Goal: Task Accomplishment & Management: Manage account settings

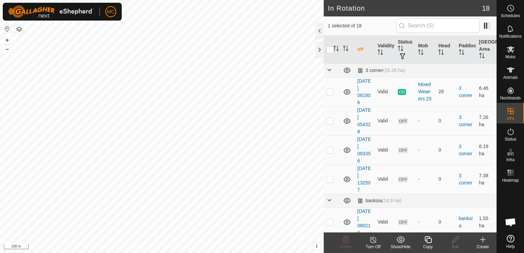
checkbox input "true"
checkbox input "false"
click at [426, 240] on icon at bounding box center [427, 239] width 7 height 7
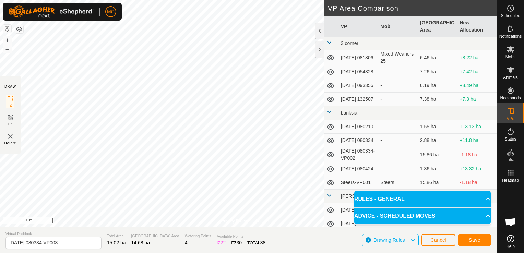
click at [240, 253] on html "MC Schedules Notifications Mobs Animals Neckbands VPs Status Infra Heatmap Help…" at bounding box center [262, 126] width 524 height 253
click at [0, 54] on html "MC Schedules Notifications Mobs Animals Neckbands VPs Status Infra Heatmap Help…" at bounding box center [262, 126] width 524 height 253
click at [0, 39] on html "MC Schedules Notifications Mobs Animals Neckbands VPs Status Infra Heatmap Help…" at bounding box center [262, 126] width 524 height 253
click at [0, 53] on html "MC Schedules Notifications Mobs Animals Neckbands VPs Status Infra Heatmap Help…" at bounding box center [262, 126] width 524 height 253
click at [0, 48] on html "MC Schedules Notifications Mobs Animals Neckbands VPs Status Infra Heatmap Help…" at bounding box center [262, 126] width 524 height 253
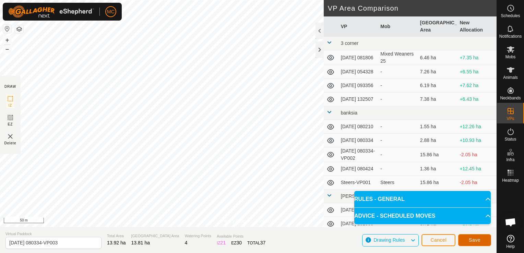
click at [470, 239] on span "Save" at bounding box center [475, 239] width 12 height 5
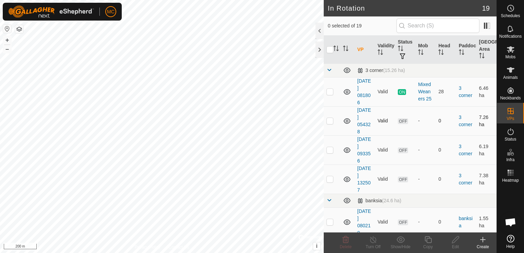
click at [329, 120] on p-checkbox at bounding box center [329, 120] width 7 height 5
checkbox input "true"
click at [328, 93] on p-checkbox at bounding box center [329, 91] width 7 height 5
checkbox input "true"
click at [328, 123] on p-checkbox at bounding box center [329, 120] width 7 height 5
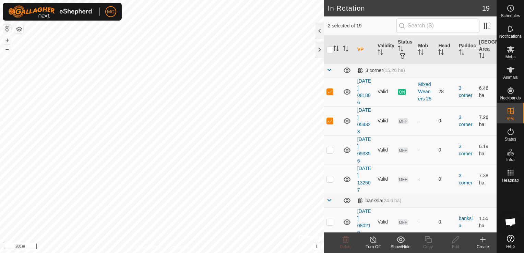
checkbox input "false"
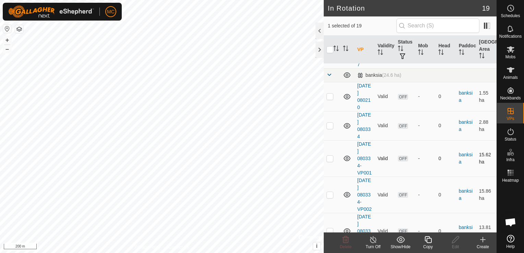
scroll to position [137, 0]
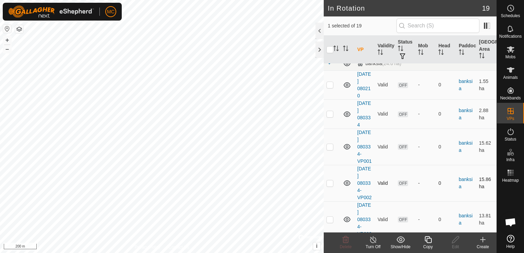
click at [332, 186] on p-checkbox at bounding box center [329, 182] width 7 height 5
checkbox input "true"
click at [329, 149] on p-checkbox at bounding box center [329, 146] width 7 height 5
checkbox input "true"
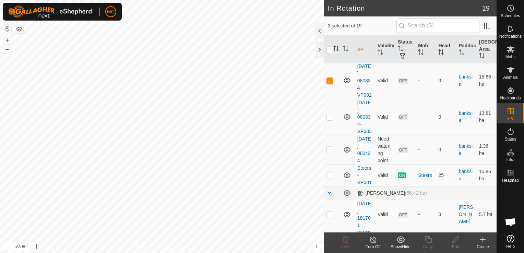
scroll to position [240, 0]
click at [330, 152] on p-checkbox at bounding box center [329, 148] width 7 height 5
checkbox input "true"
click at [329, 83] on p-checkbox at bounding box center [329, 79] width 7 height 5
checkbox input "false"
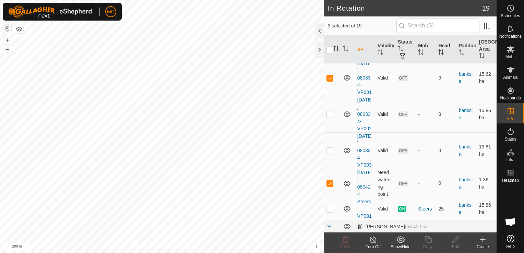
scroll to position [206, 0]
click at [329, 81] on p-checkbox at bounding box center [329, 77] width 7 height 5
checkbox input "false"
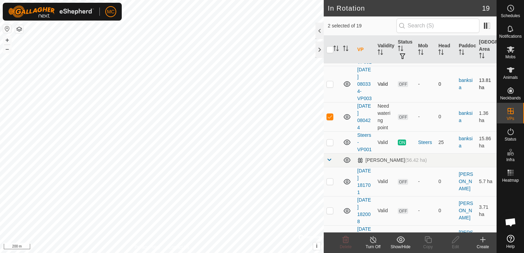
scroll to position [274, 0]
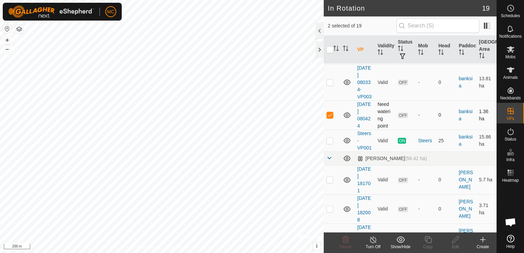
click at [329, 118] on p-checkbox at bounding box center [329, 114] width 7 height 5
checkbox input "false"
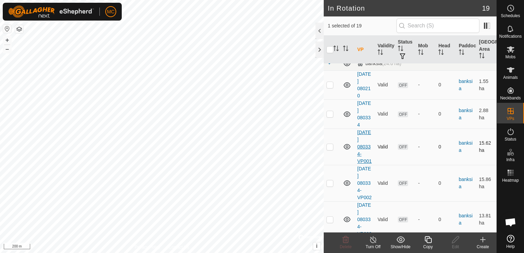
scroll to position [171, 0]
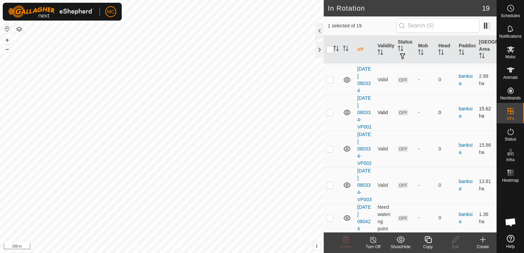
click at [331, 115] on p-checkbox at bounding box center [329, 112] width 7 height 5
click at [330, 115] on p-checkbox at bounding box center [329, 112] width 7 height 5
checkbox input "false"
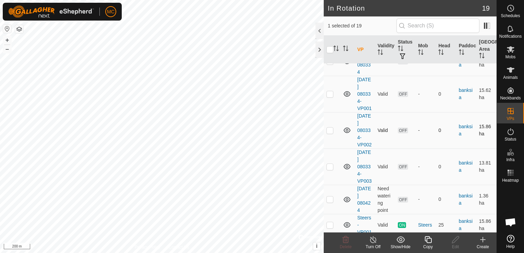
scroll to position [206, 0]
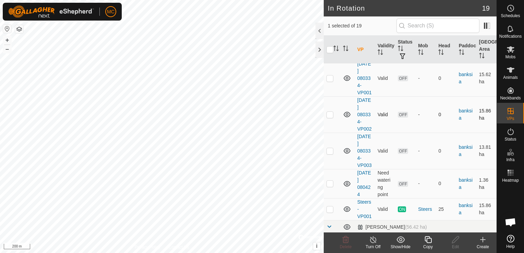
click at [330, 117] on p-checkbox at bounding box center [329, 114] width 7 height 5
checkbox input "false"
click at [329, 154] on p-checkbox at bounding box center [329, 150] width 7 height 5
click at [372, 239] on line at bounding box center [372, 239] width 5 height 5
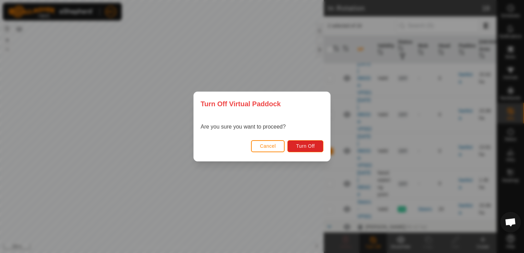
click at [133, 95] on div "Turn Off Virtual Paddock Are you sure you want to proceed? Cancel Turn Off" at bounding box center [262, 126] width 524 height 253
click at [261, 144] on span "Cancel" at bounding box center [268, 145] width 16 height 5
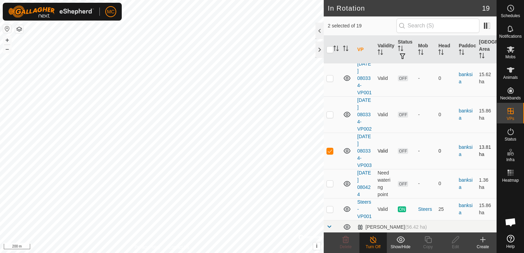
click at [328, 154] on p-checkbox at bounding box center [329, 150] width 7 height 5
checkbox input "false"
drag, startPoint x: 340, startPoint y: 172, endPoint x: 341, endPoint y: 176, distance: 3.8
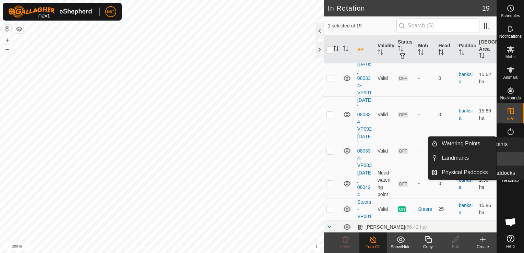
drag, startPoint x: 341, startPoint y: 176, endPoint x: 512, endPoint y: 154, distance: 171.9
click at [512, 154] on es-menu-bar "Schedules Notifications Mobs Animals Neckbands VPs Status Infra Heatmap Help Wa…" at bounding box center [509, 126] width 27 height 253
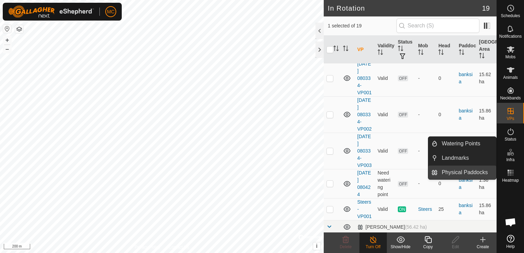
click at [476, 172] on link "Physical Paddocks" at bounding box center [466, 173] width 59 height 14
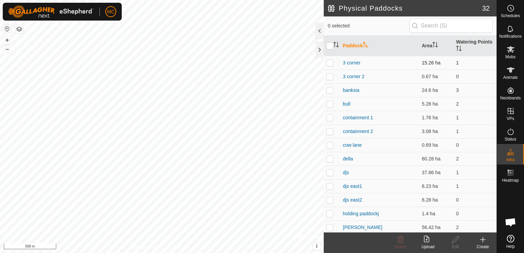
click at [328, 61] on p-checkbox at bounding box center [329, 62] width 7 height 5
checkbox input "true"
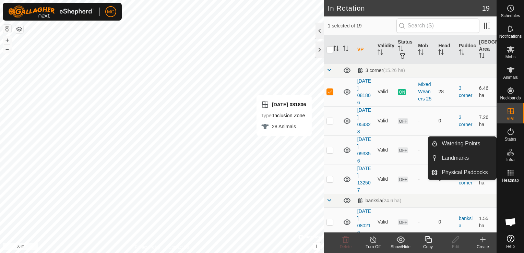
click at [512, 153] on icon at bounding box center [510, 152] width 8 height 8
click at [485, 171] on link "Physical Paddocks" at bounding box center [466, 173] width 59 height 14
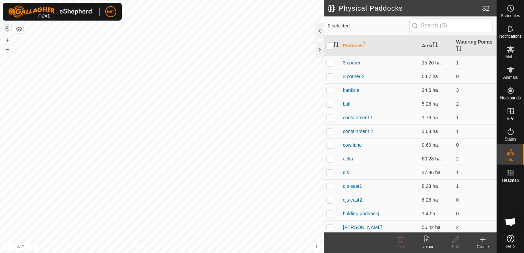
click at [332, 90] on p-checkbox at bounding box center [329, 89] width 7 height 5
checkbox input "true"
click at [457, 239] on icon at bounding box center [455, 239] width 7 height 7
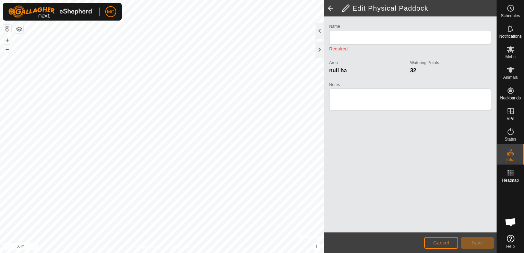
type input "banksia"
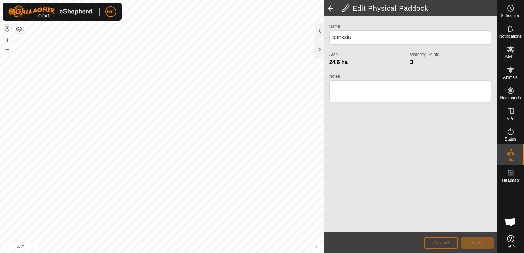
click at [440, 244] on span "Cancel" at bounding box center [441, 242] width 16 height 5
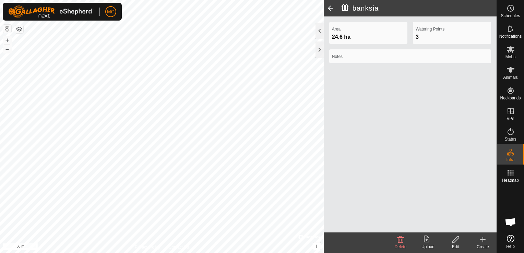
click at [456, 242] on icon at bounding box center [455, 240] width 9 height 8
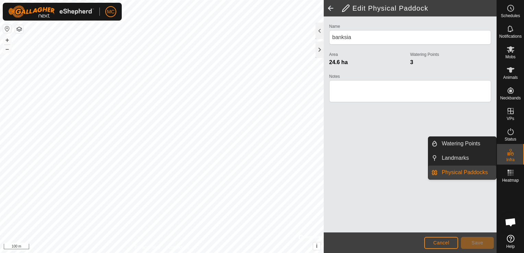
click at [474, 174] on link "Physical Paddocks" at bounding box center [466, 173] width 59 height 14
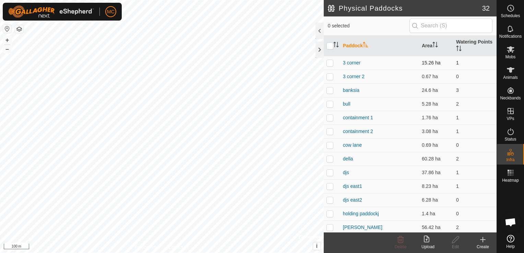
click at [328, 61] on p-checkbox at bounding box center [329, 62] width 7 height 5
checkbox input "true"
click at [453, 241] on icon at bounding box center [455, 240] width 9 height 8
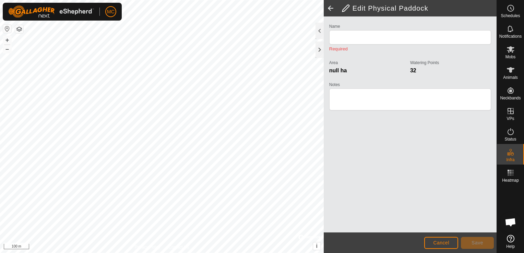
type input "3 corner"
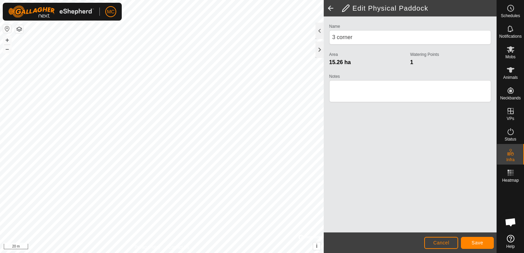
drag, startPoint x: 135, startPoint y: 248, endPoint x: 8, endPoint y: 31, distance: 252.0
click at [3, 31] on div "Privacy Policy Contact Us + – ⇧ i © Mapbox , © OpenStreetMap , Improve this map…" at bounding box center [162, 126] width 324 height 253
click at [346, 212] on div "Edit Physical Paddock Name 3 corner Area 15.26 ha Watering Points 1 Notes Cance…" at bounding box center [248, 126] width 496 height 253
click at [480, 240] on span "Save" at bounding box center [477, 242] width 12 height 5
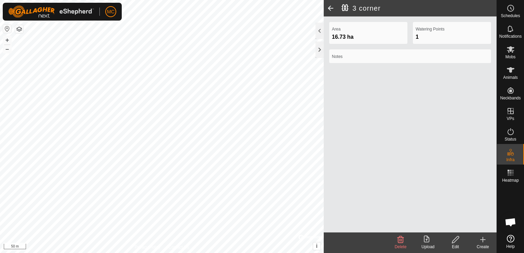
click at [455, 238] on icon at bounding box center [455, 240] width 9 height 8
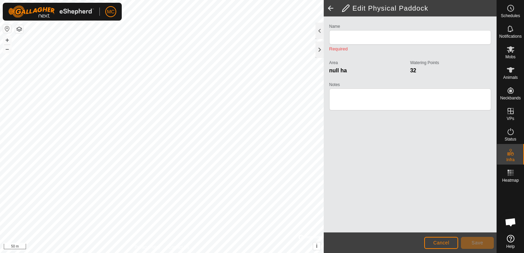
type input "3 corner"
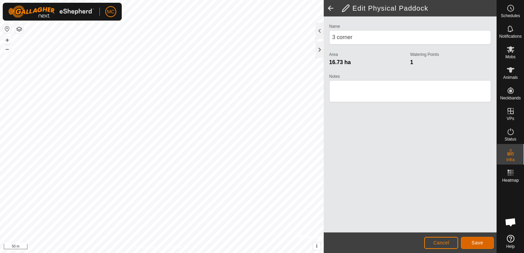
click at [476, 244] on button "Save" at bounding box center [477, 243] width 33 height 12
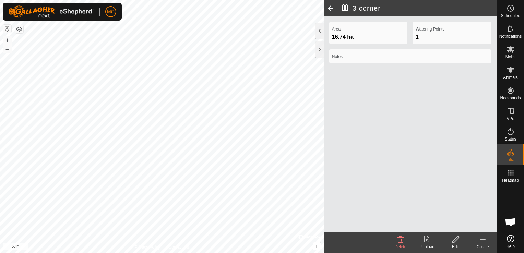
click at [456, 240] on icon at bounding box center [455, 239] width 7 height 7
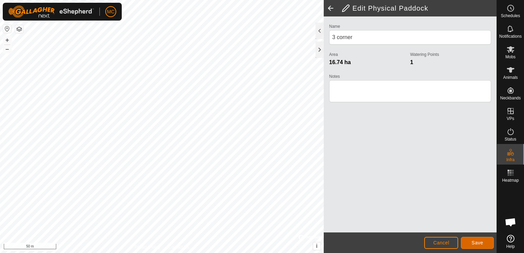
click at [479, 242] on span "Save" at bounding box center [477, 242] width 12 height 5
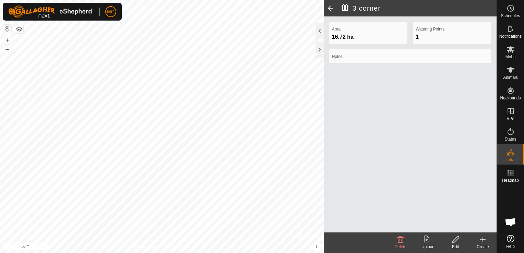
click at [331, 6] on span at bounding box center [331, 8] width 14 height 16
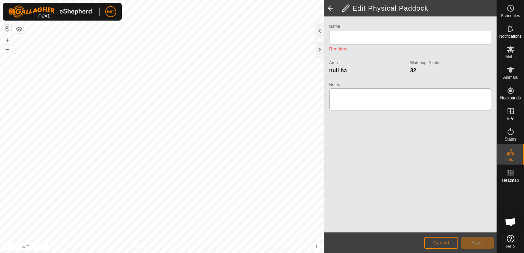
type input "3 corner"
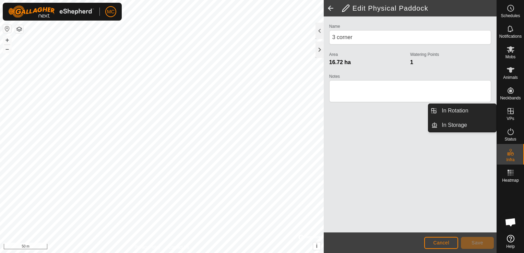
click at [511, 109] on icon at bounding box center [510, 111] width 8 height 8
click at [508, 109] on icon at bounding box center [510, 111] width 8 height 8
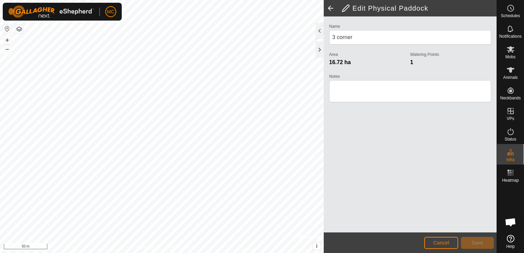
click at [328, 8] on span at bounding box center [331, 8] width 14 height 16
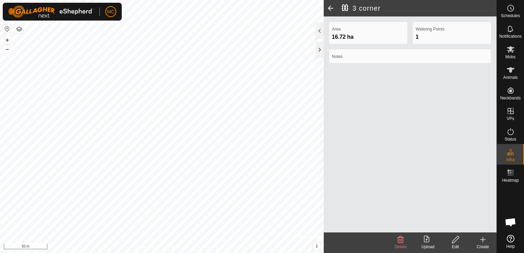
click at [332, 9] on span at bounding box center [331, 8] width 14 height 16
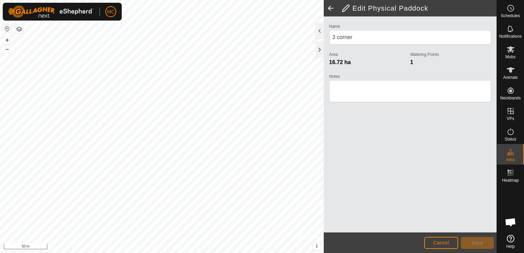
click at [330, 9] on span at bounding box center [331, 8] width 14 height 16
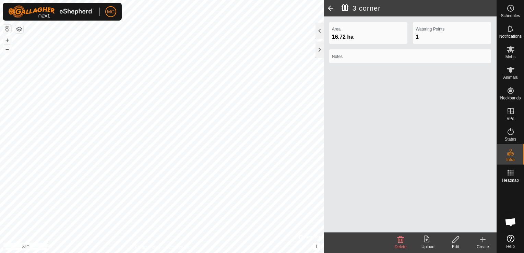
click at [329, 8] on span at bounding box center [331, 8] width 14 height 16
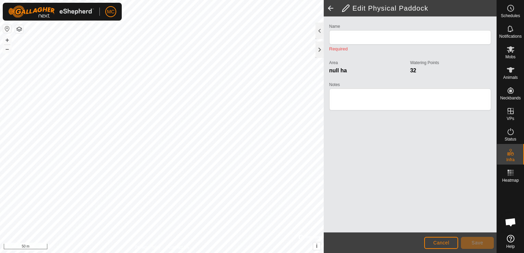
type input "3 corner"
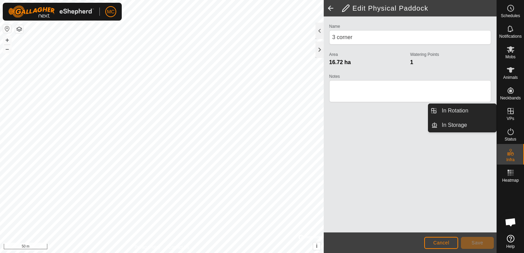
click at [510, 113] on icon at bounding box center [510, 111] width 8 height 8
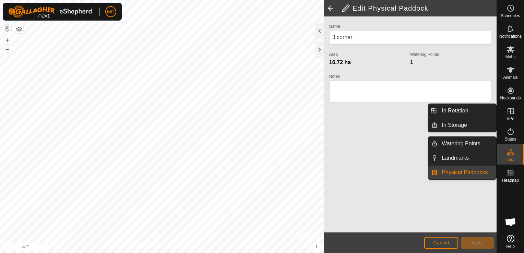
click at [512, 151] on icon at bounding box center [510, 152] width 8 height 8
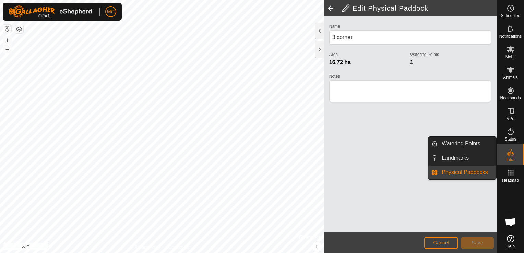
click at [510, 152] on icon at bounding box center [510, 152] width 0 height 2
click at [470, 170] on link "Physical Paddocks" at bounding box center [466, 173] width 59 height 14
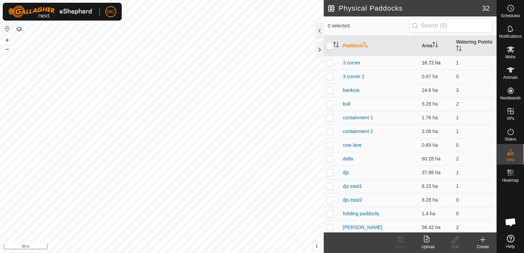
click at [329, 61] on p-checkbox at bounding box center [329, 62] width 7 height 5
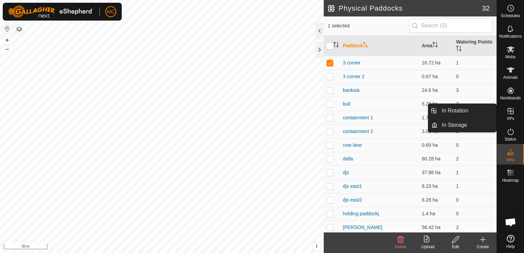
click at [507, 111] on icon at bounding box center [510, 111] width 8 height 8
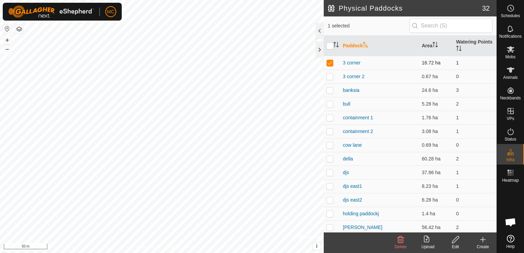
click at [330, 63] on p-checkbox at bounding box center [329, 62] width 7 height 5
checkbox input "false"
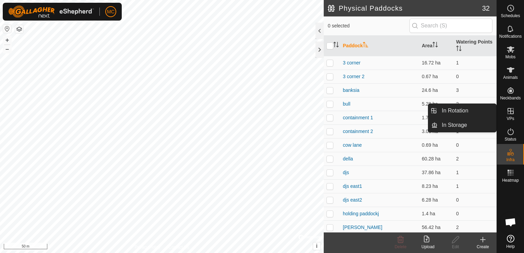
click at [509, 112] on icon at bounding box center [510, 111] width 8 height 8
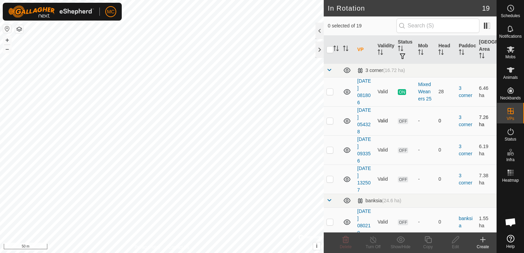
click at [329, 120] on p-checkbox at bounding box center [329, 120] width 7 height 5
checkbox input "true"
click at [427, 240] on icon at bounding box center [428, 240] width 9 height 8
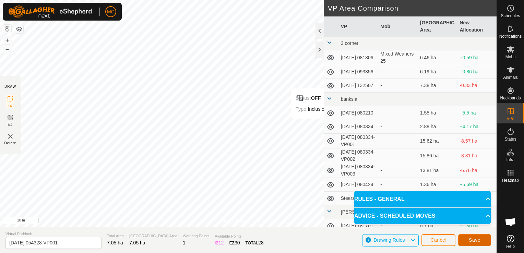
click at [473, 239] on span "Save" at bounding box center [475, 239] width 12 height 5
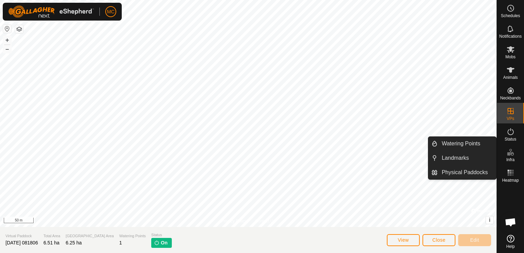
click at [510, 154] on icon at bounding box center [510, 152] width 8 height 8
click at [466, 160] on link "Landmarks" at bounding box center [466, 158] width 59 height 14
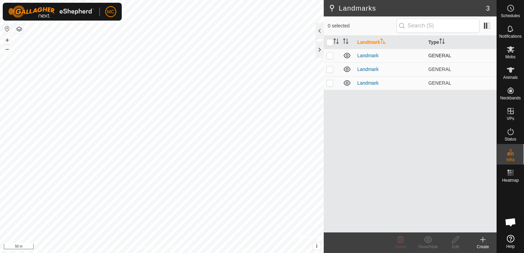
click at [329, 54] on p-checkbox at bounding box center [329, 55] width 7 height 5
checkbox input "true"
click at [329, 67] on p-checkbox at bounding box center [329, 69] width 7 height 5
checkbox input "true"
click at [329, 84] on p-checkbox at bounding box center [329, 82] width 7 height 5
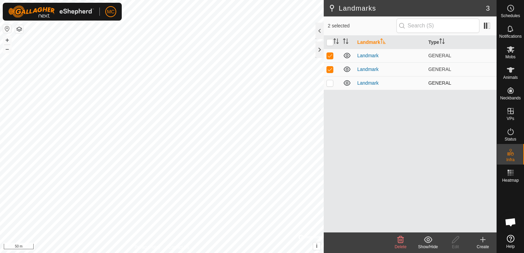
checkbox input "true"
click at [400, 242] on icon at bounding box center [400, 239] width 7 height 7
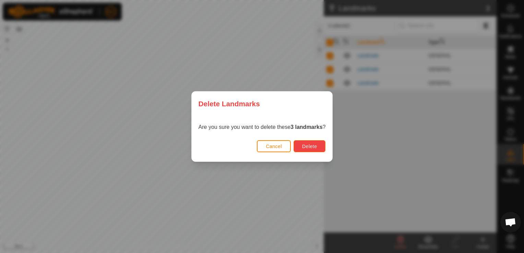
click at [307, 144] on span "Delete" at bounding box center [309, 146] width 15 height 5
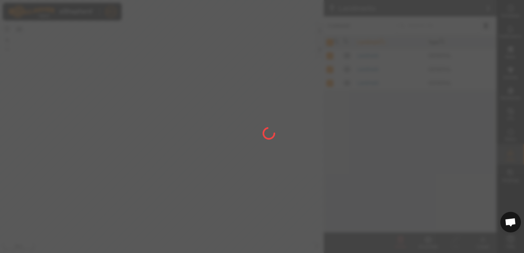
checkbox input "false"
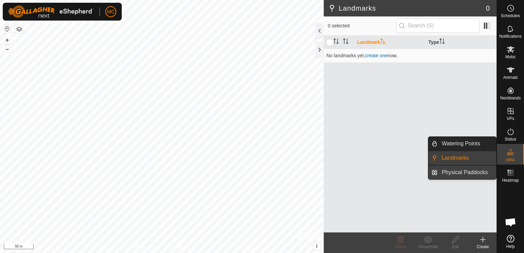
click at [487, 170] on link "Physical Paddocks" at bounding box center [466, 173] width 59 height 14
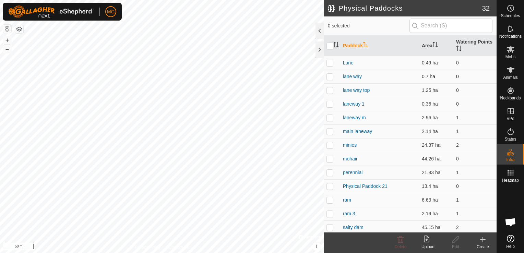
scroll to position [240, 0]
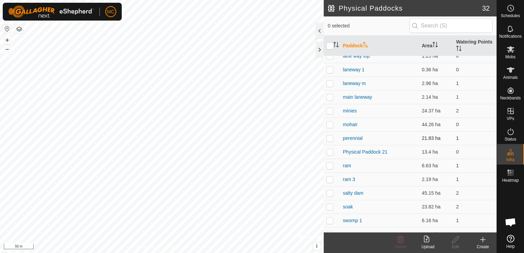
click at [330, 139] on p-checkbox at bounding box center [329, 137] width 7 height 5
checkbox input "true"
click at [456, 242] on icon at bounding box center [455, 240] width 9 height 8
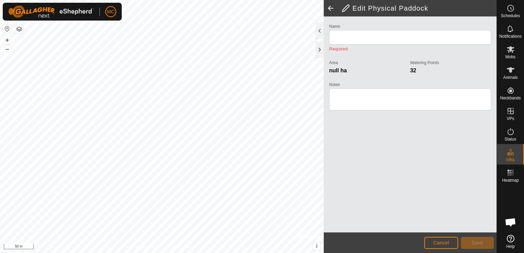
type input "perennial"
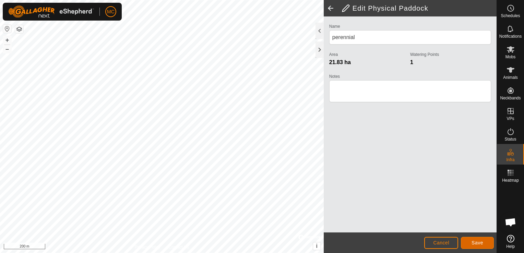
click at [477, 243] on span "Save" at bounding box center [477, 242] width 12 height 5
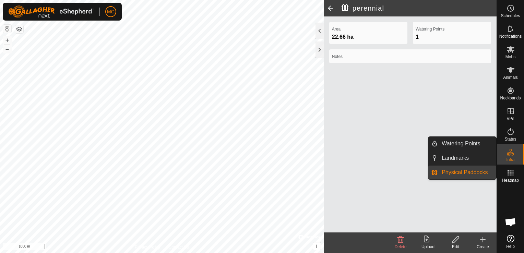
click at [479, 171] on link "Physical Paddocks" at bounding box center [466, 173] width 59 height 14
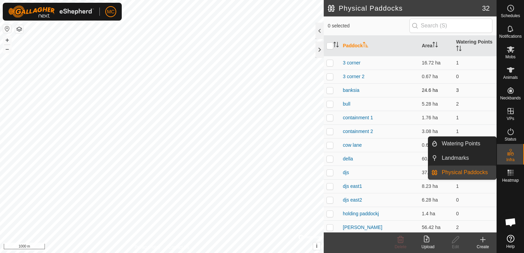
click at [332, 88] on p-checkbox at bounding box center [329, 89] width 7 height 5
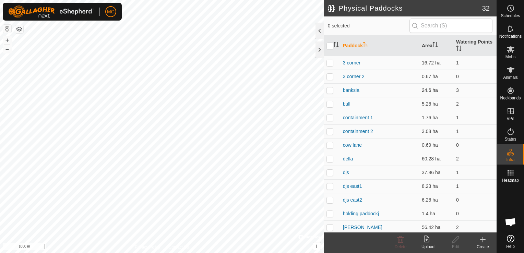
checkbox input "true"
click at [453, 238] on icon at bounding box center [455, 240] width 9 height 8
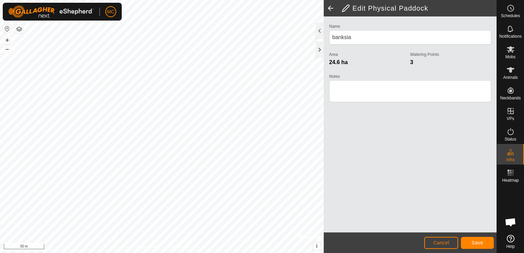
click at [0, 81] on html "MC Schedules Notifications Mobs Animals Neckbands VPs Status Infra Heatmap Help…" at bounding box center [262, 126] width 524 height 253
click at [0, 45] on html "MC Schedules Notifications Mobs Animals Neckbands VPs Status Infra Heatmap Help…" at bounding box center [262, 126] width 524 height 253
click at [174, 0] on html "MC Schedules Notifications Mobs Animals Neckbands VPs Status Infra Heatmap Help…" at bounding box center [262, 126] width 524 height 253
click at [481, 242] on span "Save" at bounding box center [477, 242] width 12 height 5
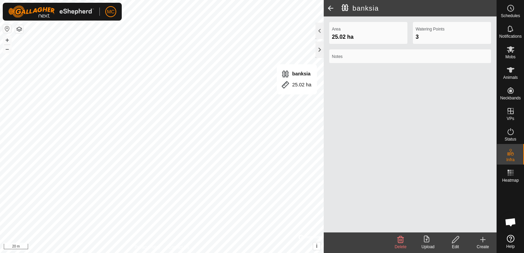
click at [483, 241] on icon at bounding box center [483, 239] width 0 height 5
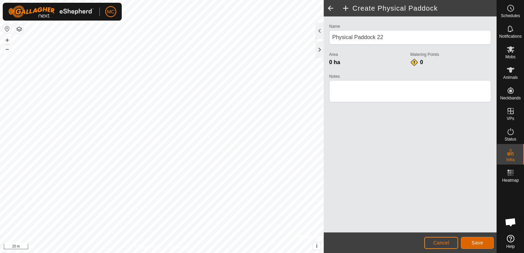
click at [477, 243] on span "Save" at bounding box center [477, 242] width 12 height 5
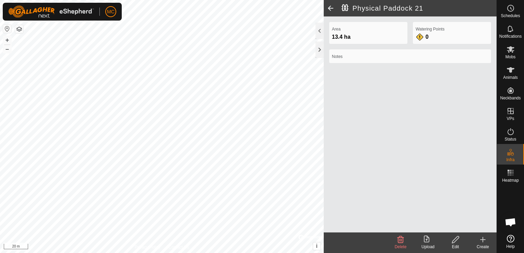
click at [451, 239] on icon at bounding box center [455, 240] width 9 height 8
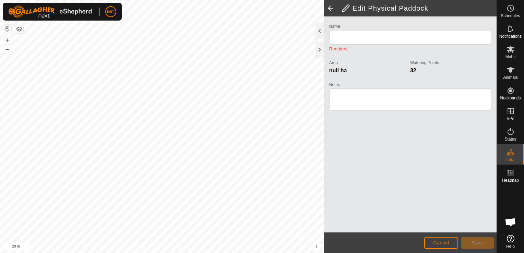
type input "Physical Paddock 21"
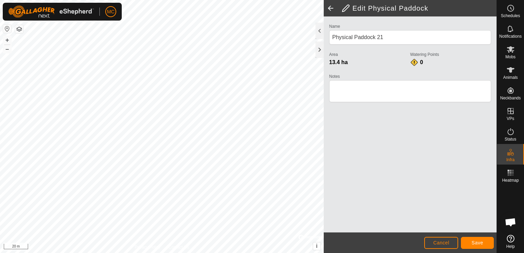
click at [163, 249] on div "Privacy Policy Contact Us + – ⇧ i © Mapbox , © OpenStreetMap , Improve this map…" at bounding box center [162, 126] width 324 height 253
click at [184, 253] on html "MC Schedules Notifications Mobs Animals Neckbands VPs Status Infra Heatmap Help…" at bounding box center [262, 126] width 524 height 253
click at [248, 253] on html "MC Schedules Notifications Mobs Animals Neckbands VPs Status Infra Heatmap Help…" at bounding box center [262, 126] width 524 height 253
click at [218, 253] on html "MC Schedules Notifications Mobs Animals Neckbands VPs Status Infra Heatmap Help…" at bounding box center [262, 126] width 524 height 253
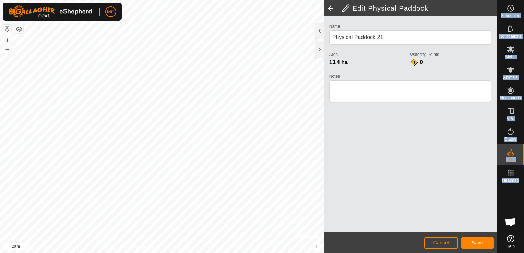
drag, startPoint x: 525, startPoint y: 270, endPoint x: 505, endPoint y: 252, distance: 27.7
click at [505, 252] on nav "Schedules Notifications Mobs Animals Neckbands VPs Status Infra Heatmap Help" at bounding box center [510, 126] width 27 height 253
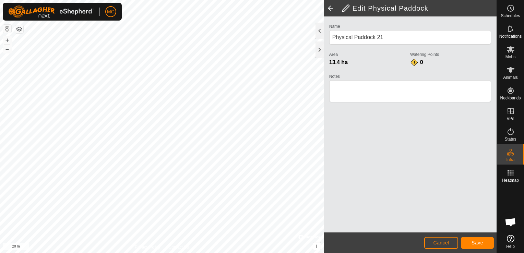
click at [229, 253] on html "MC Schedules Notifications Mobs Animals Neckbands VPs Status Infra Heatmap Help…" at bounding box center [262, 126] width 524 height 253
click at [285, 0] on html "MC Schedules Notifications Mobs Animals Neckbands VPs Status Infra Heatmap Help…" at bounding box center [262, 126] width 524 height 253
click at [478, 242] on span "Save" at bounding box center [477, 242] width 12 height 5
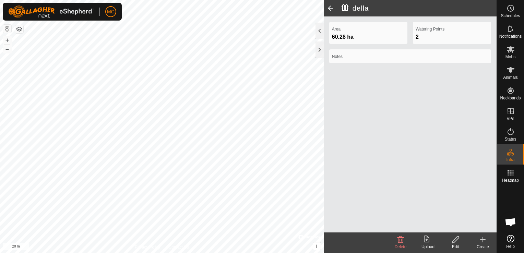
click at [455, 241] on icon at bounding box center [455, 240] width 9 height 8
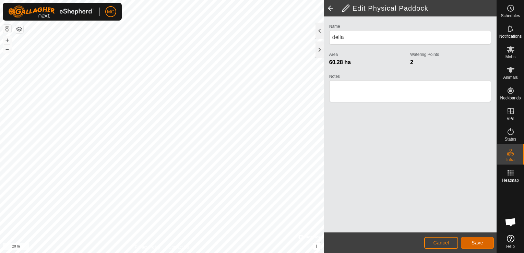
click at [478, 242] on span "Save" at bounding box center [477, 242] width 12 height 5
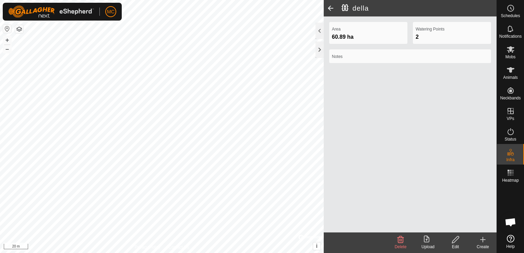
click at [244, 0] on html "MC Schedules Notifications Mobs Animals Neckbands VPs Status Infra Heatmap Help…" at bounding box center [262, 126] width 524 height 253
click at [252, 0] on html "MC Schedules Notifications Mobs Animals Neckbands VPs Status Infra Heatmap Help…" at bounding box center [262, 126] width 524 height 253
click at [257, 0] on html "MC Schedules Notifications Mobs Animals Neckbands VPs Status Infra Heatmap Help…" at bounding box center [262, 126] width 524 height 253
click at [217, 253] on html "MC Schedules Notifications Mobs Animals Neckbands VPs Status Infra Heatmap Help…" at bounding box center [262, 126] width 524 height 253
click at [111, 253] on html "MC Schedules Notifications Mobs Animals Neckbands VPs Status Infra Heatmap Help…" at bounding box center [262, 126] width 524 height 253
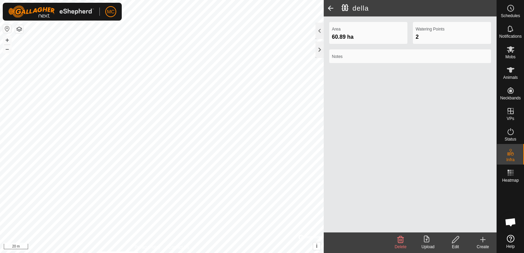
click at [117, 253] on html "MC Schedules Notifications Mobs Animals Neckbands VPs Status Infra Heatmap Help…" at bounding box center [262, 126] width 524 height 253
click at [143, 253] on html "MC Schedules Notifications Mobs Animals Neckbands VPs Status Infra Heatmap Help…" at bounding box center [262, 126] width 524 height 253
click at [455, 240] on icon at bounding box center [455, 240] width 9 height 8
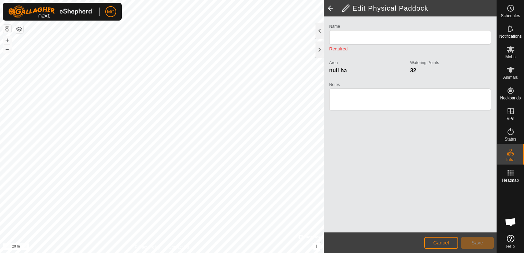
type input "della"
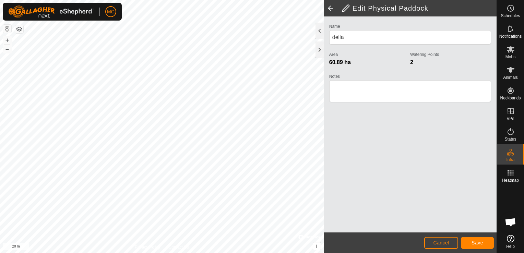
click at [262, 0] on html "MC Schedules Notifications Mobs Animals Neckbands VPs Status Infra Heatmap Help…" at bounding box center [262, 126] width 524 height 253
click at [259, 0] on html "MC Schedules Notifications Mobs Animals Neckbands VPs Status Infra Heatmap Help…" at bounding box center [262, 126] width 524 height 253
click at [250, 0] on html "MC Schedules Notifications Mobs Animals Neckbands VPs Status Infra Heatmap Help…" at bounding box center [262, 126] width 524 height 253
click at [470, 240] on button "Save" at bounding box center [477, 243] width 33 height 12
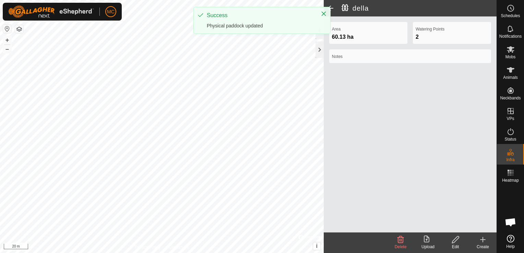
click at [26, 253] on html "MC Schedules Notifications Mobs Animals Neckbands VPs Status Infra Heatmap Help…" at bounding box center [262, 126] width 524 height 253
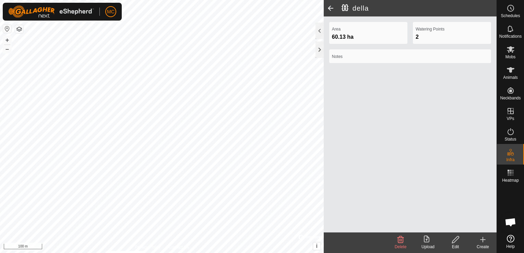
click at [128, 253] on html "MC Schedules Notifications Mobs Animals Neckbands VPs Status Infra Heatmap Help…" at bounding box center [262, 126] width 524 height 253
click at [454, 240] on icon at bounding box center [455, 240] width 9 height 8
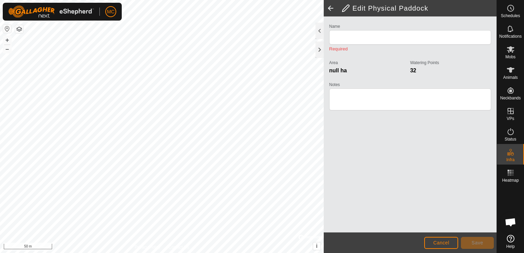
type input "minies"
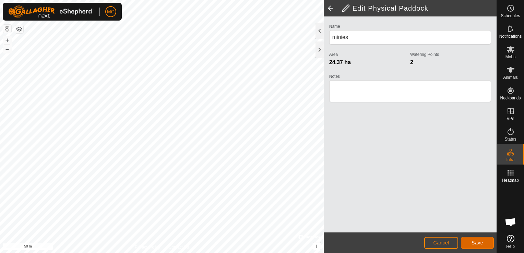
click at [476, 243] on span "Save" at bounding box center [477, 242] width 12 height 5
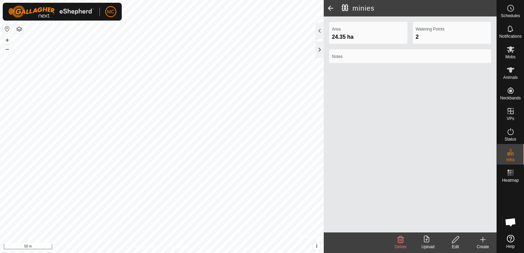
click at [0, 169] on html "MC Schedules Notifications Mobs Animals Neckbands VPs Status Infra Heatmap Help…" at bounding box center [262, 126] width 524 height 253
click at [453, 238] on icon at bounding box center [455, 240] width 9 height 8
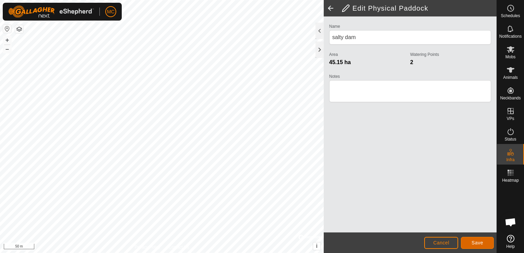
click at [479, 241] on span "Save" at bounding box center [477, 242] width 12 height 5
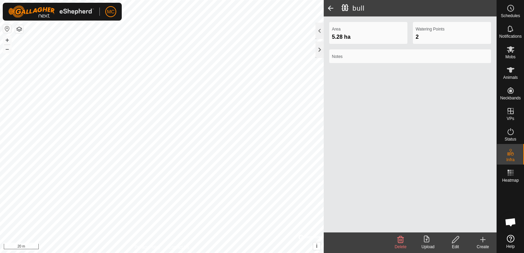
click at [458, 239] on icon at bounding box center [455, 240] width 9 height 8
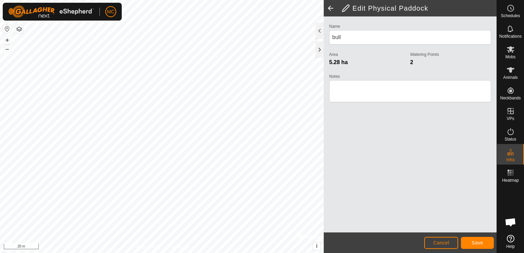
click at [190, 253] on html "MC Schedules Notifications Mobs Animals Neckbands VPs Status Infra Heatmap Help…" at bounding box center [262, 126] width 524 height 253
click at [204, 253] on html "MC Schedules Notifications Mobs Animals Neckbands VPs Status Infra Heatmap Help…" at bounding box center [262, 126] width 524 height 253
click at [214, 253] on html "MC Schedules Notifications Mobs Animals Neckbands VPs Status Infra Heatmap Help…" at bounding box center [262, 126] width 524 height 253
click at [220, 253] on html "MC Schedules Notifications Mobs Animals Neckbands VPs Status Infra Heatmap Help…" at bounding box center [262, 126] width 524 height 253
click at [0, 154] on html "MC Schedules Notifications Mobs Animals Neckbands VPs Status Infra Heatmap Help…" at bounding box center [262, 126] width 524 height 253
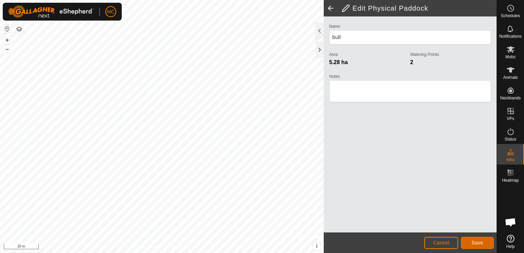
click at [476, 241] on span "Save" at bounding box center [477, 242] width 12 height 5
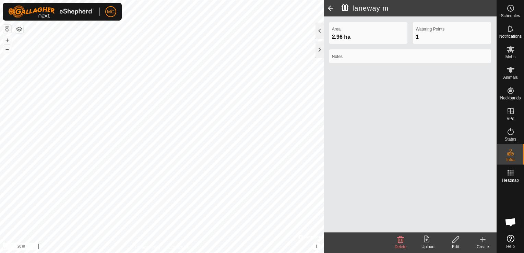
click at [461, 241] on edit-svg-icon at bounding box center [455, 240] width 27 height 8
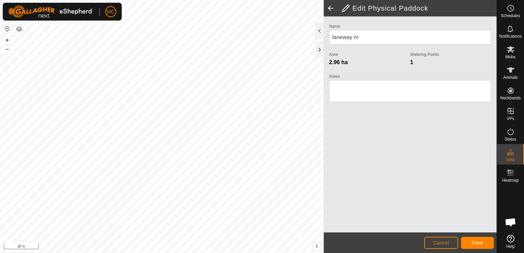
click at [399, 139] on div "Edit Physical Paddock Name laneway m Area 2.96 ha Watering Points 1 Notes Cance…" at bounding box center [248, 126] width 496 height 253
click at [480, 241] on span "Save" at bounding box center [477, 242] width 12 height 5
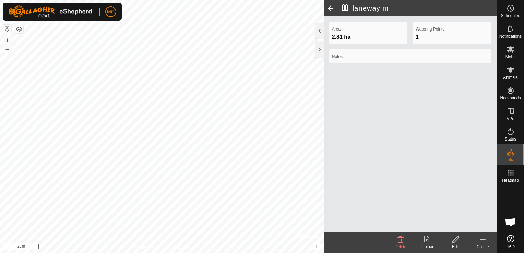
click at [165, 253] on html "MC Schedules Notifications Mobs Animals Neckbands VPs Status Infra Heatmap Help…" at bounding box center [262, 126] width 524 height 253
click at [455, 239] on icon at bounding box center [455, 240] width 9 height 8
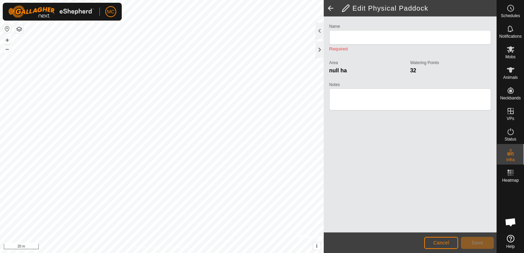
type input "laneway m"
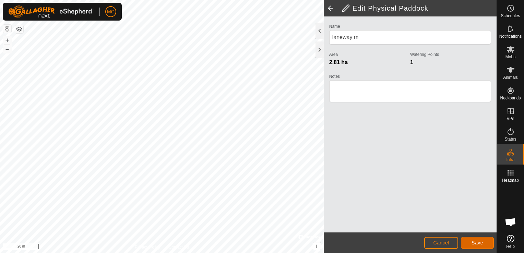
click at [473, 240] on span "Save" at bounding box center [477, 242] width 12 height 5
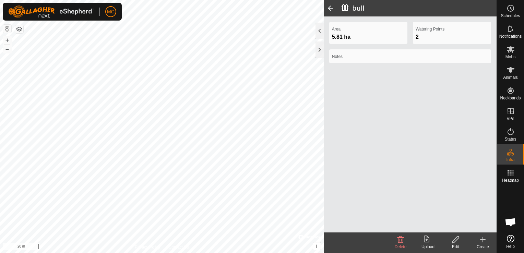
click at [453, 241] on icon at bounding box center [455, 240] width 9 height 8
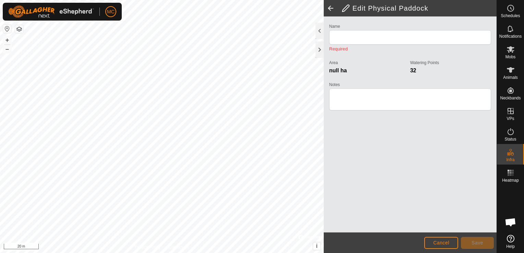
type input "bull"
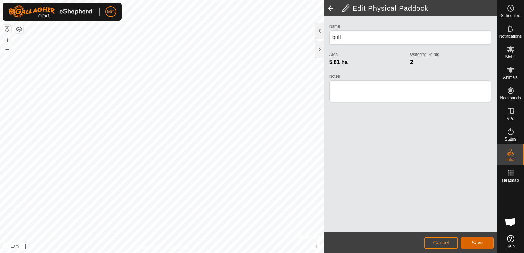
click at [474, 245] on span "Save" at bounding box center [477, 242] width 12 height 5
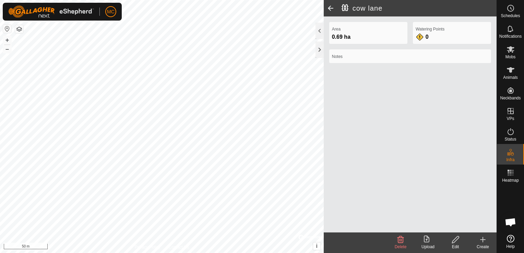
click at [455, 241] on icon at bounding box center [455, 239] width 7 height 7
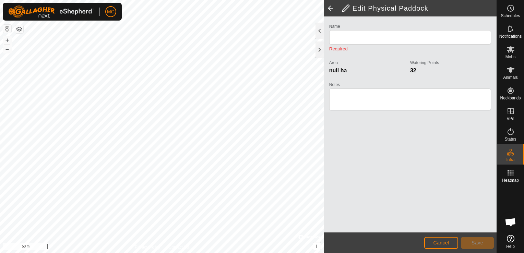
type input "cow lane"
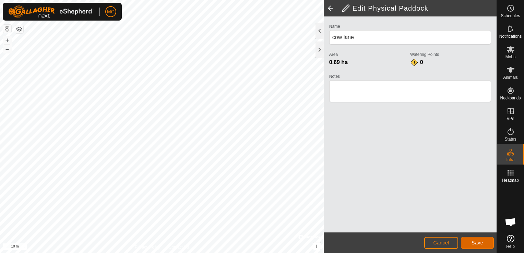
click at [479, 240] on span "Save" at bounding box center [477, 242] width 12 height 5
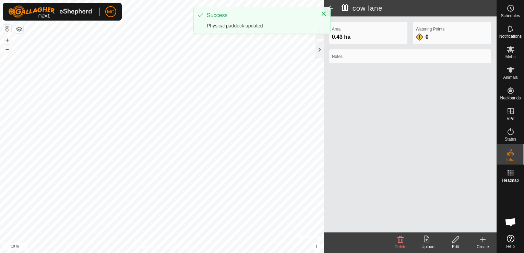
click at [382, 228] on div "cow lane Area 0.43 ha Watering Points 0 Notes Delete Upload Edit Create Privacy…" at bounding box center [248, 126] width 496 height 253
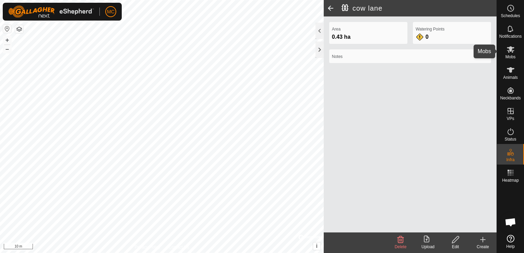
click at [505, 49] on es-mob-svg-icon at bounding box center [510, 49] width 12 height 11
click at [329, 8] on span at bounding box center [331, 8] width 14 height 16
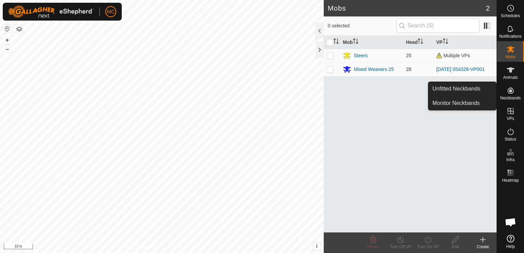
click at [509, 91] on icon at bounding box center [510, 90] width 6 height 6
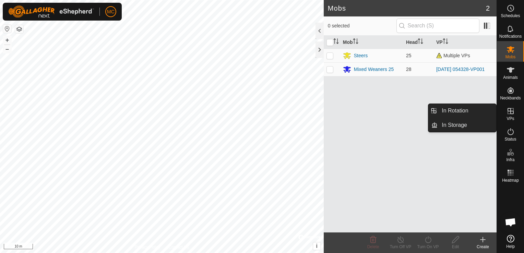
click at [509, 110] on icon at bounding box center [510, 111] width 8 height 8
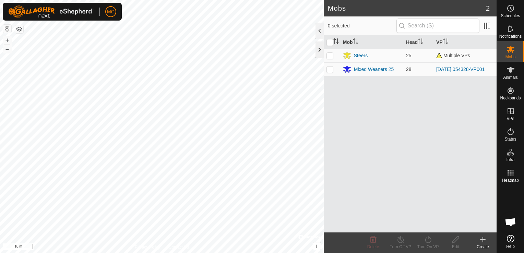
click at [316, 45] on div at bounding box center [319, 49] width 8 height 16
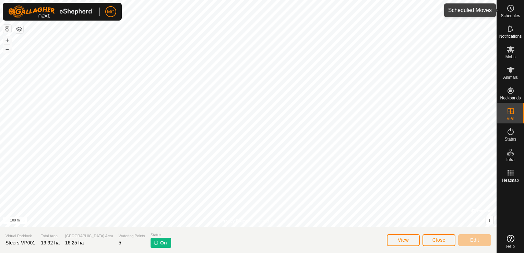
click at [509, 10] on icon at bounding box center [510, 8] width 8 height 8
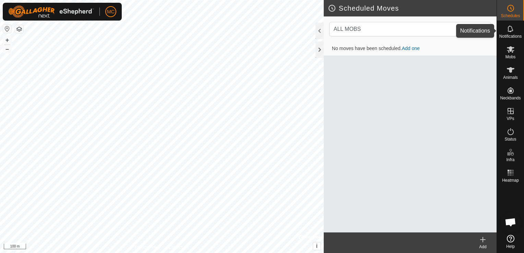
click at [510, 29] on icon at bounding box center [510, 29] width 8 height 8
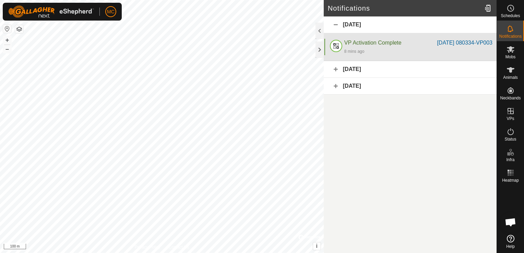
click at [401, 47] on div "VP Activation Complete" at bounding box center [390, 43] width 93 height 8
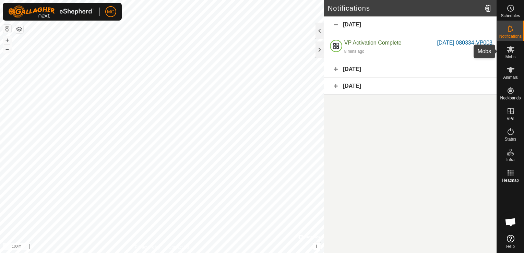
click at [511, 54] on es-mob-svg-icon at bounding box center [510, 49] width 12 height 11
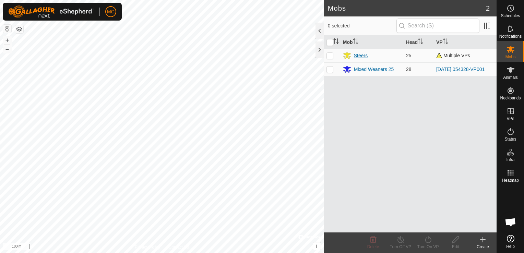
click at [370, 56] on div "Steers" at bounding box center [372, 55] width 58 height 8
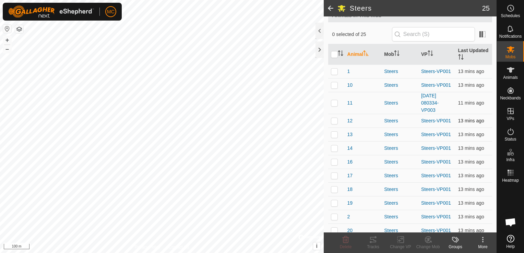
scroll to position [22, 0]
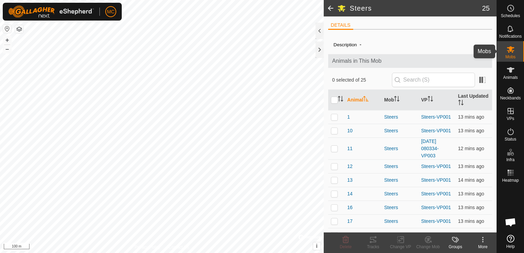
click at [509, 49] on icon at bounding box center [511, 49] width 8 height 7
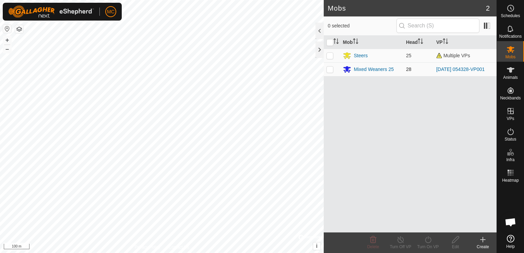
click at [417, 68] on td "28" at bounding box center [418, 69] width 30 height 14
click at [363, 68] on div "Mixed Weaners 25" at bounding box center [374, 69] width 40 height 7
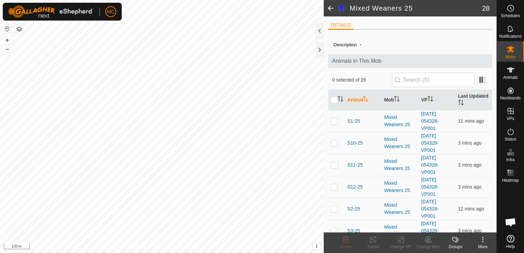
click at [167, 0] on html "MC Schedules Notifications Mobs Animals Neckbands VPs Status Infra Heatmap Help…" at bounding box center [262, 126] width 524 height 253
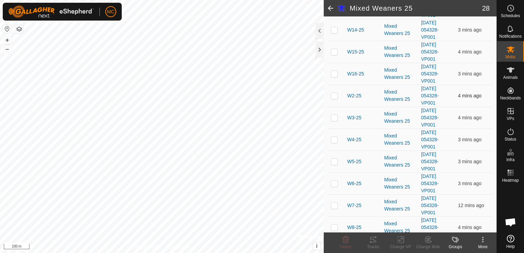
scroll to position [504, 0]
